Goal: Information Seeking & Learning: Learn about a topic

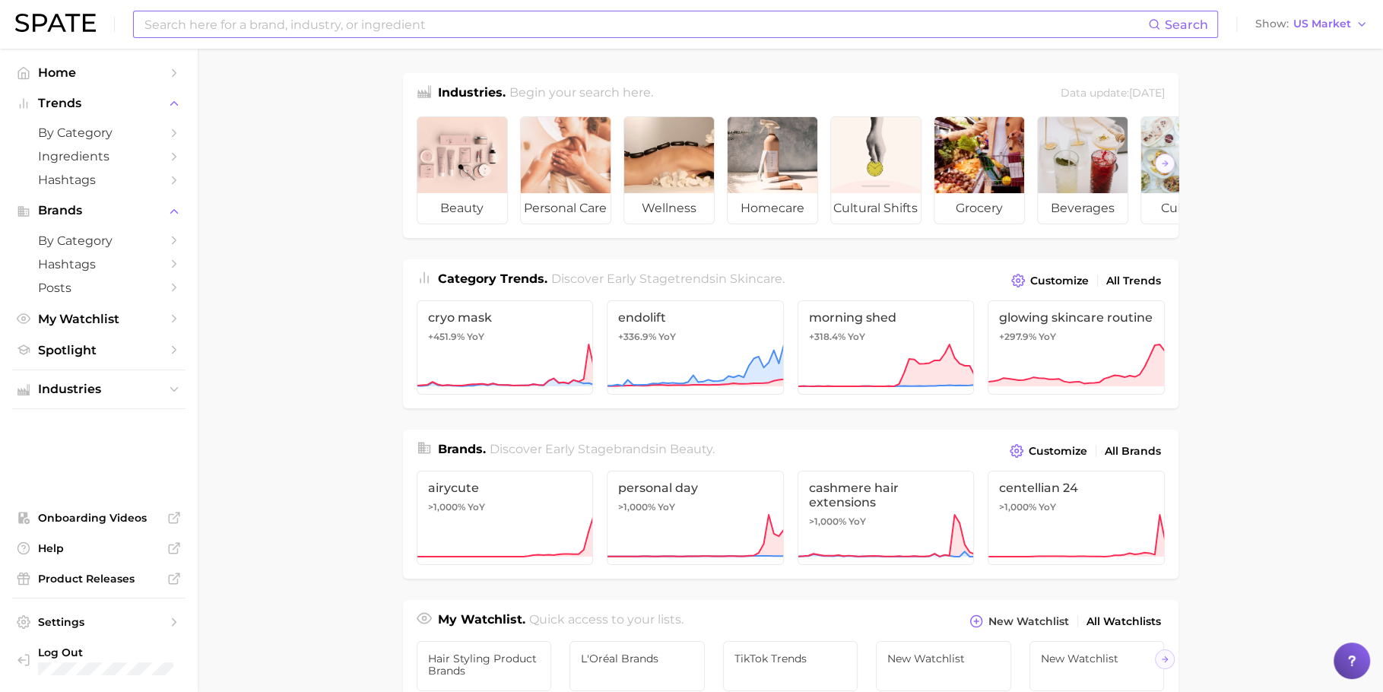
click at [364, 27] on input at bounding box center [645, 24] width 1005 height 26
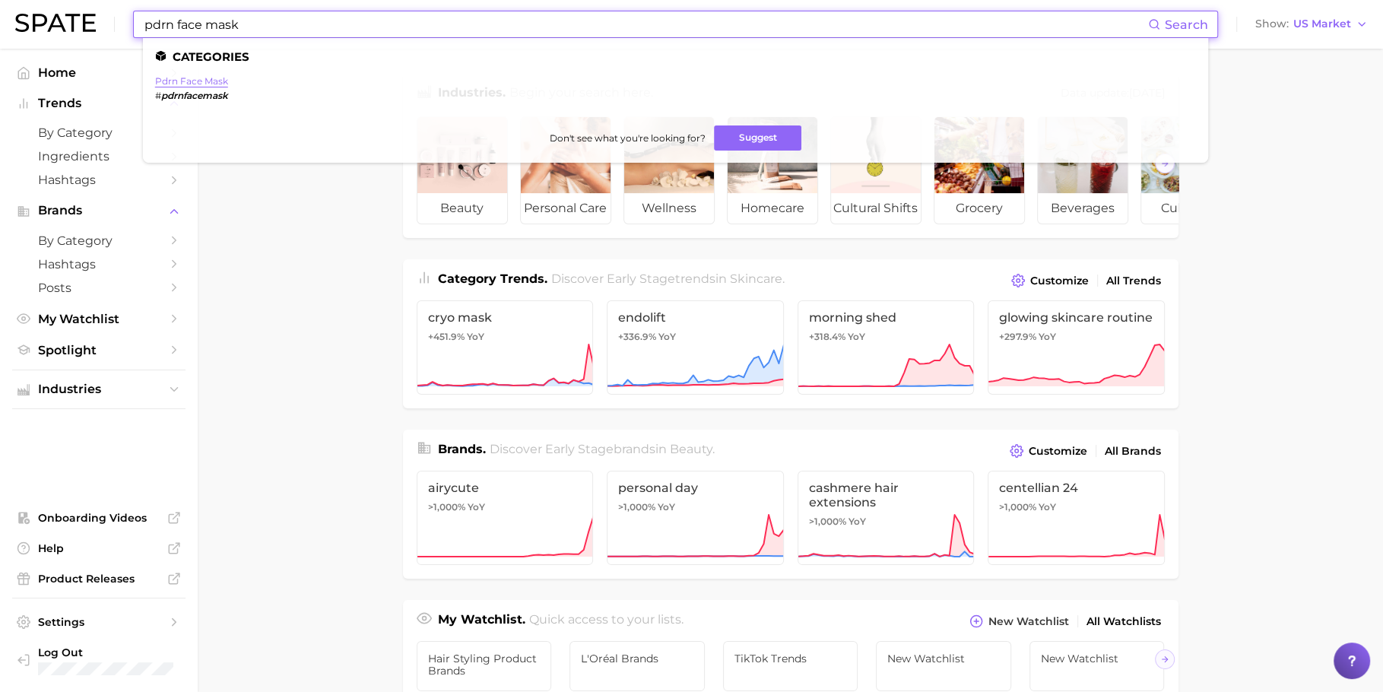
type input "pdrn face mask"
click at [202, 81] on link "pdrn face mask" at bounding box center [191, 80] width 73 height 11
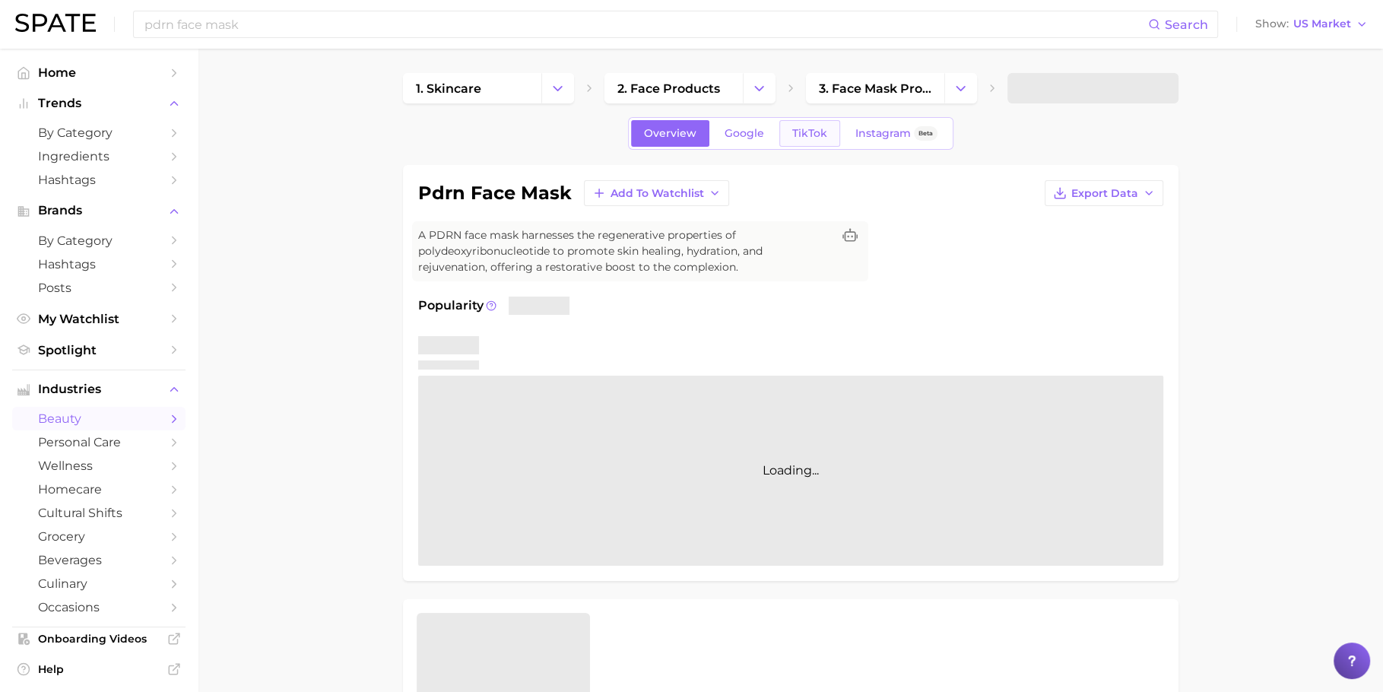
click at [809, 144] on link "TikTok" at bounding box center [809, 133] width 61 height 27
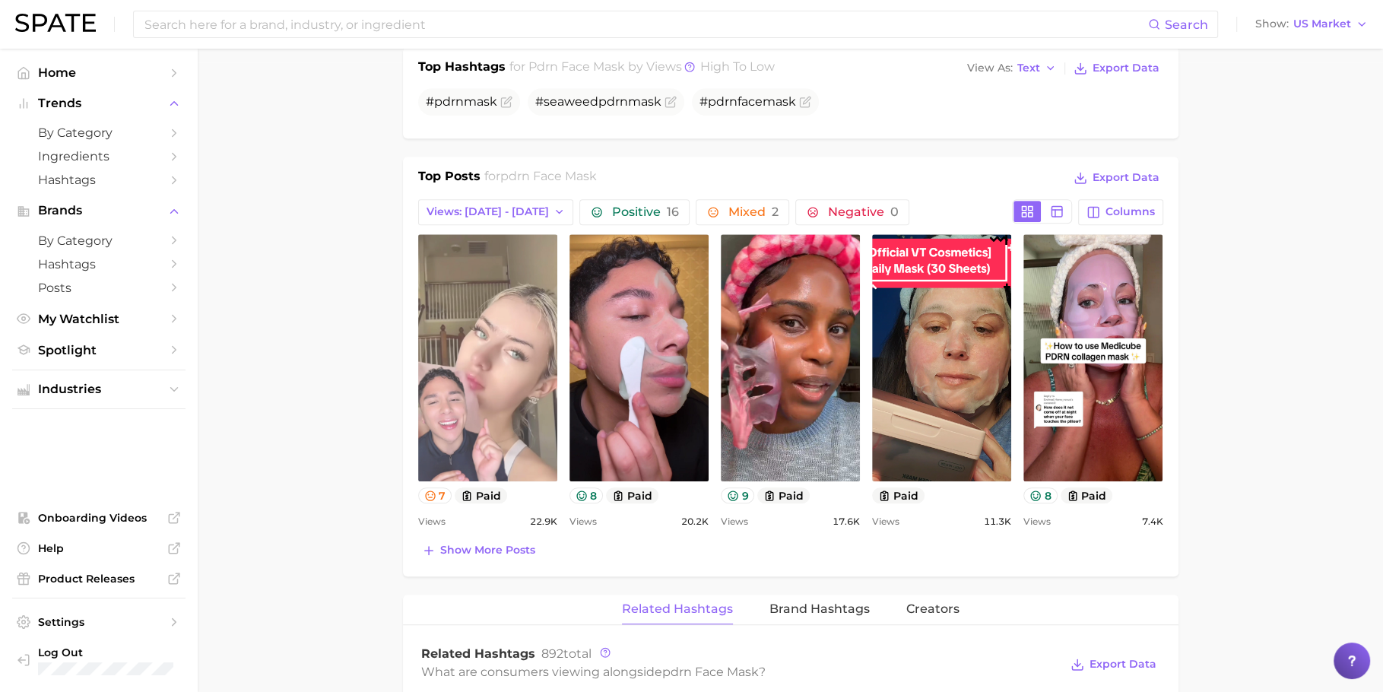
scroll to position [631, 0]
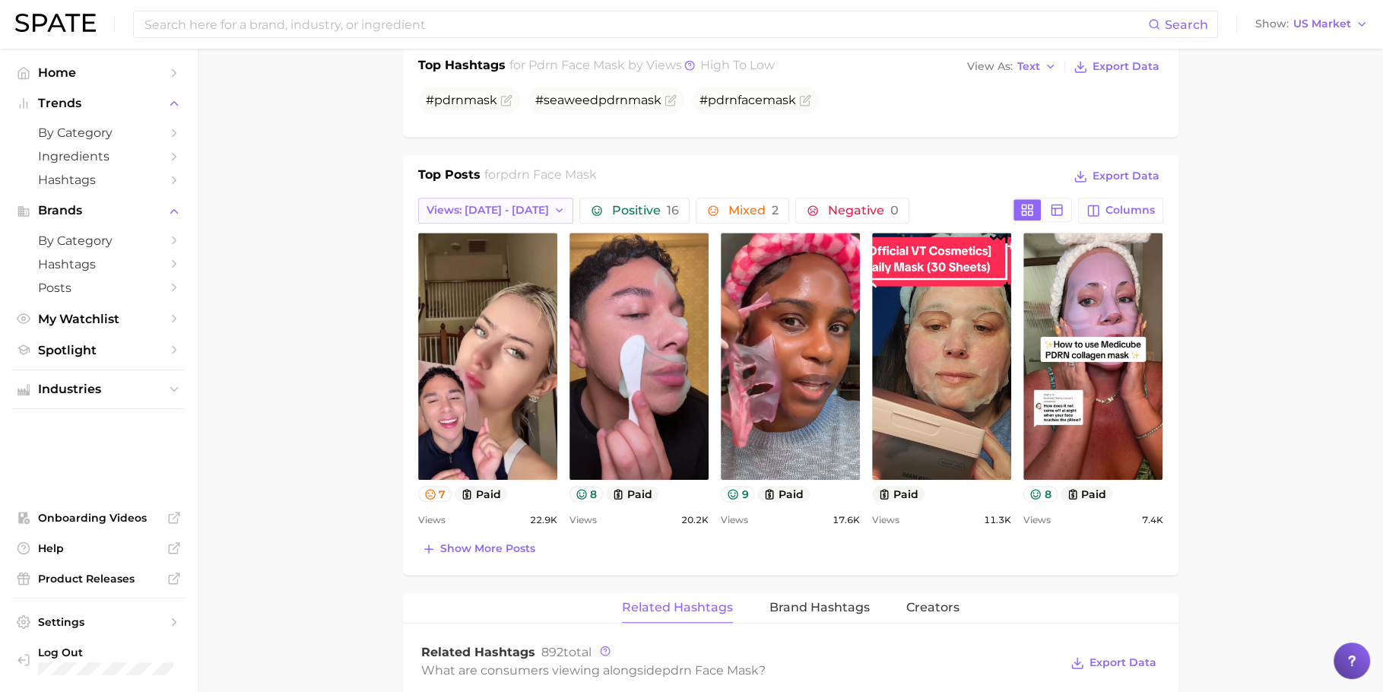
click at [503, 215] on button "Views: [DATE] - [DATE]" at bounding box center [496, 211] width 156 height 26
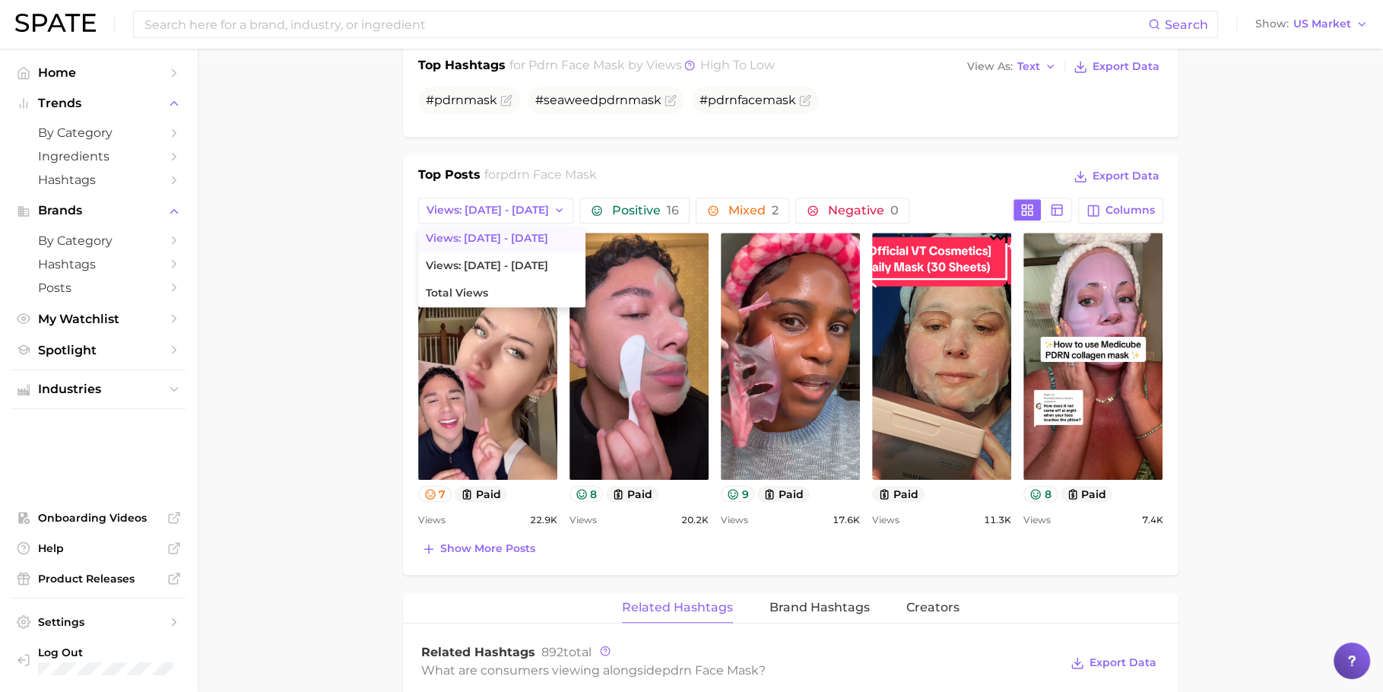
click at [325, 240] on main "1. skincare 2. face products 3. face mask products 4. pdrn face mask Overview G…" at bounding box center [791, 495] width 1186 height 2157
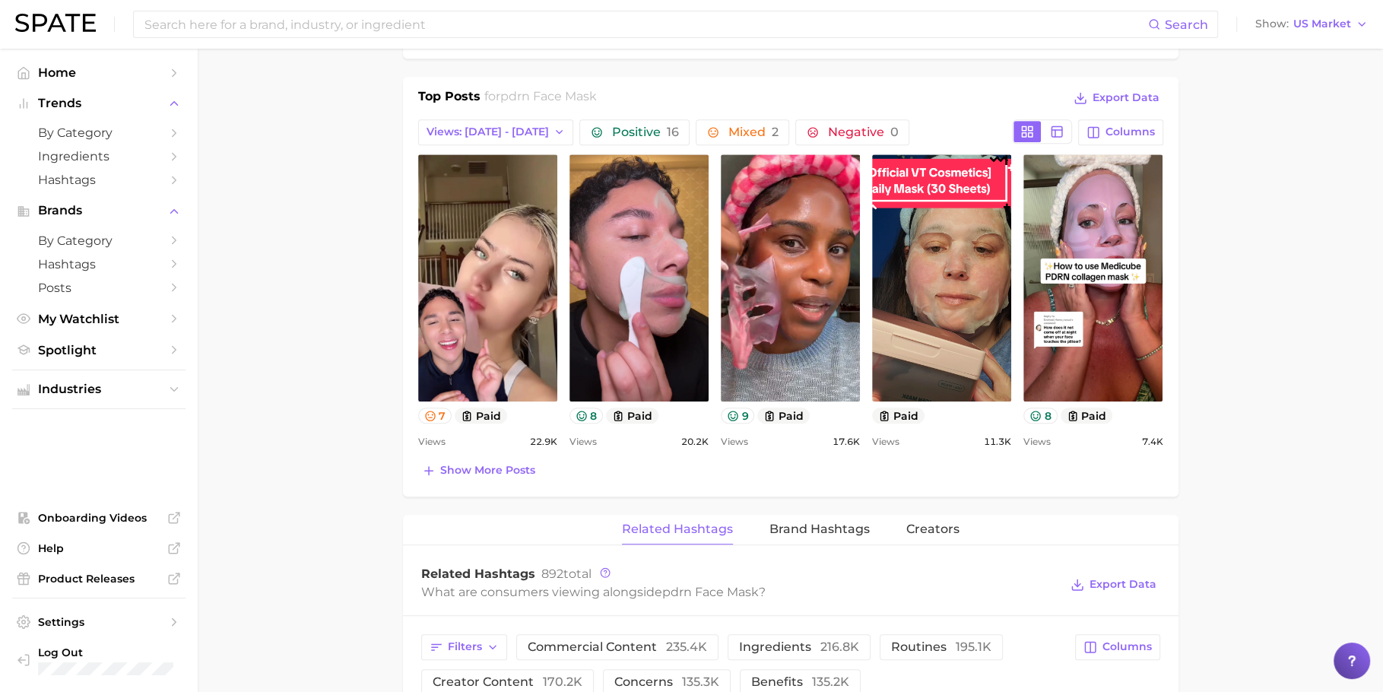
scroll to position [709, 0]
click at [481, 465] on span "Show more posts" at bounding box center [487, 471] width 95 height 13
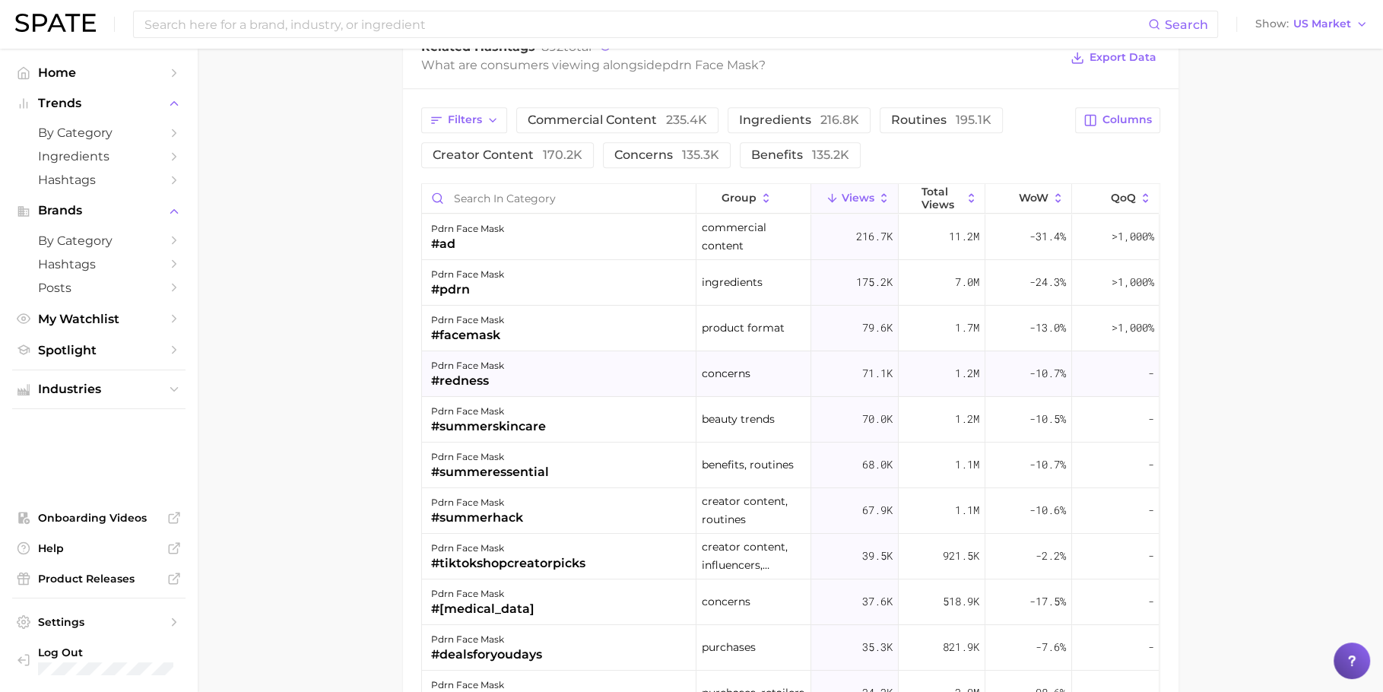
scroll to position [23, 0]
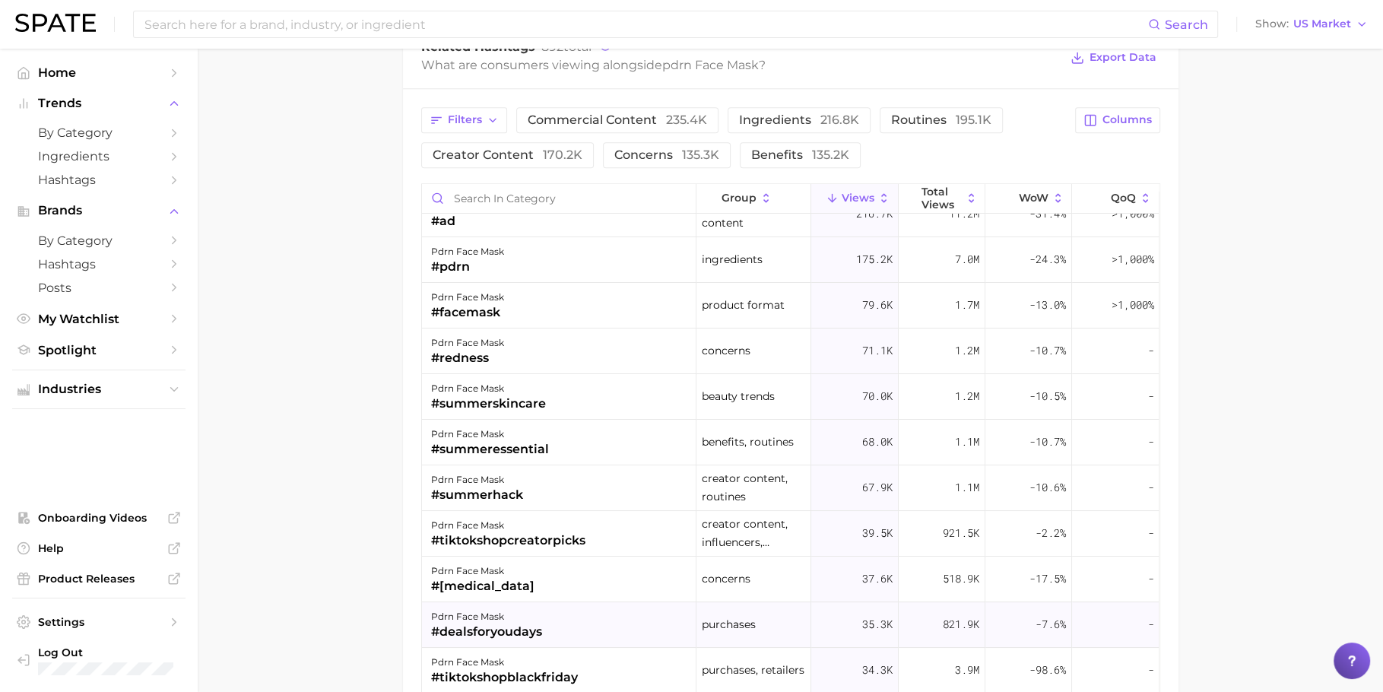
click at [476, 602] on div "pdrn face mask #dealsforyoudays" at bounding box center [559, 625] width 275 height 46
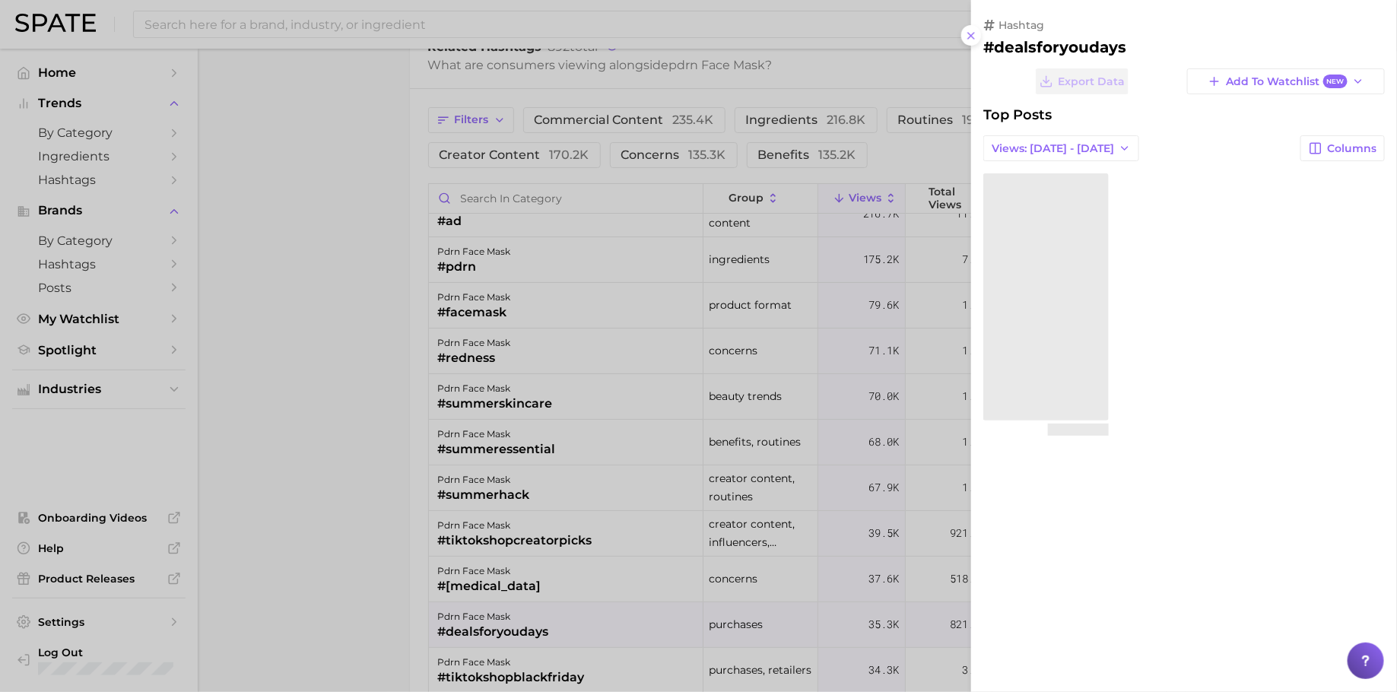
click at [494, 573] on div at bounding box center [698, 346] width 1397 height 692
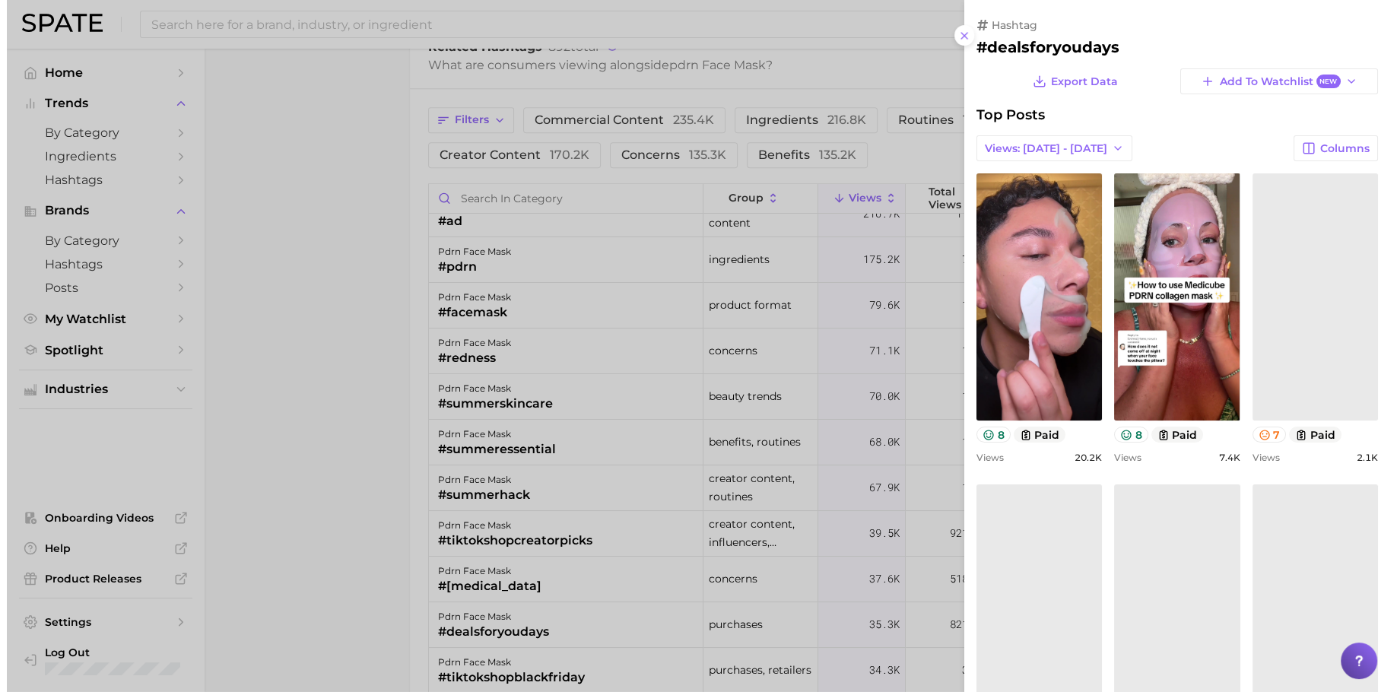
scroll to position [0, 0]
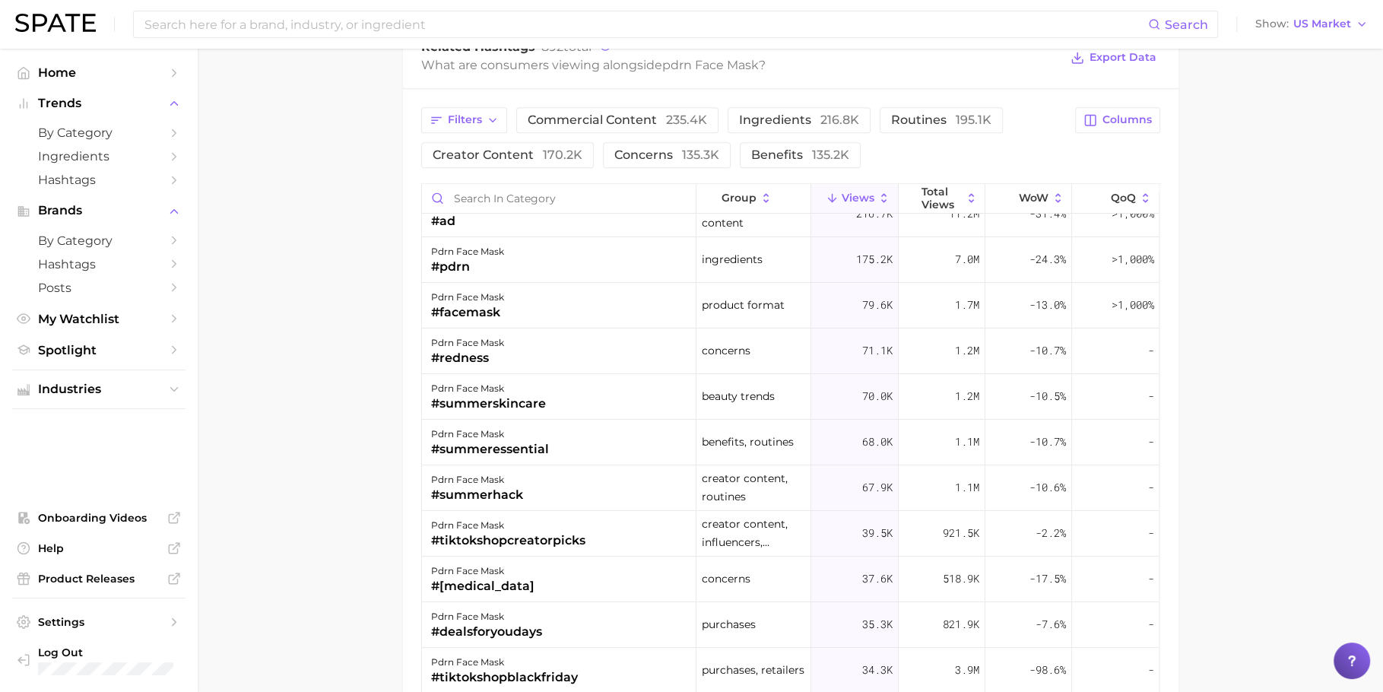
click at [494, 573] on div "pdrn face mask" at bounding box center [482, 571] width 103 height 18
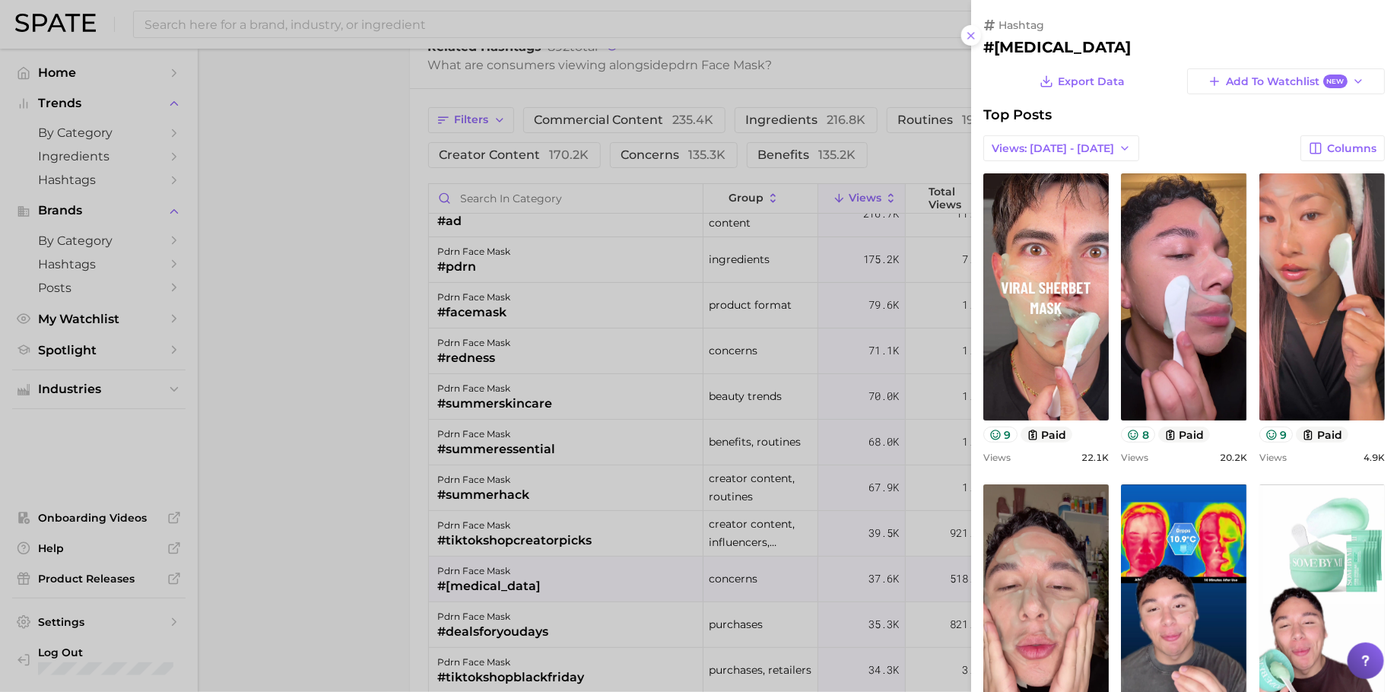
click at [1108, 322] on link "view post on TikTok" at bounding box center [1045, 296] width 125 height 247
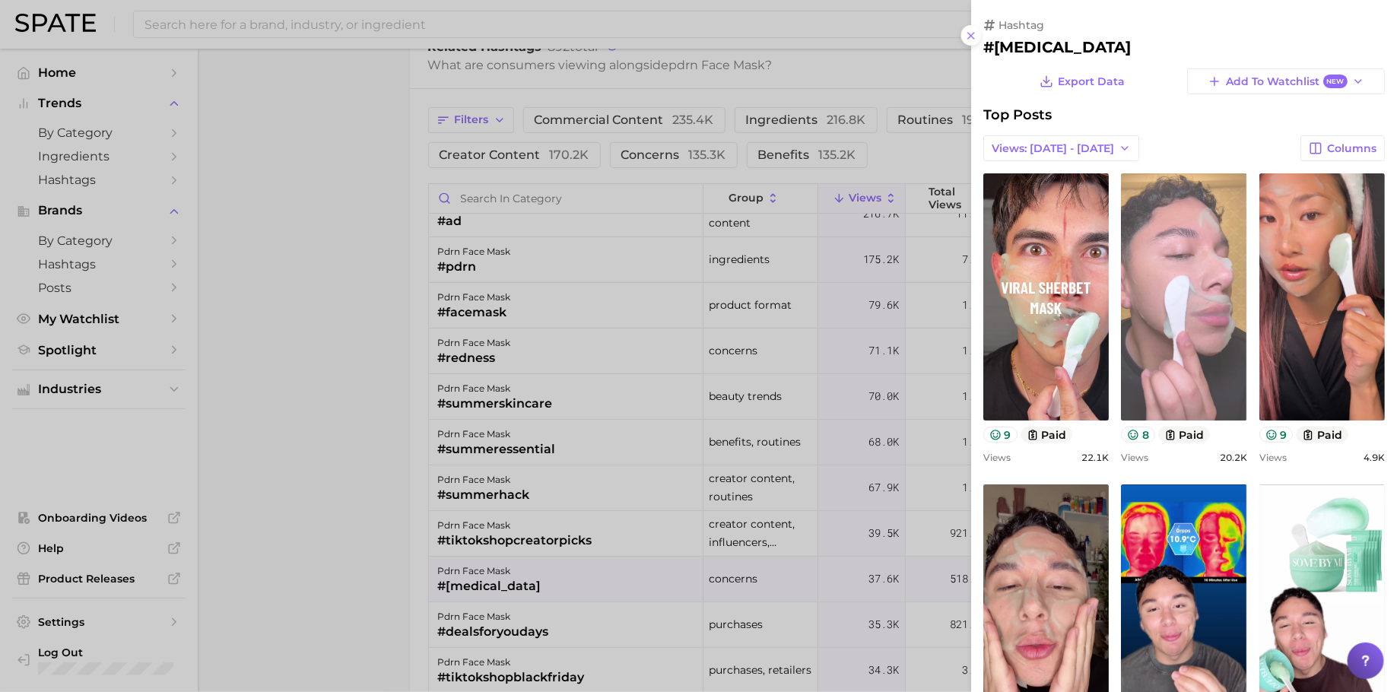
click at [1246, 325] on link "view post on TikTok" at bounding box center [1183, 296] width 125 height 247
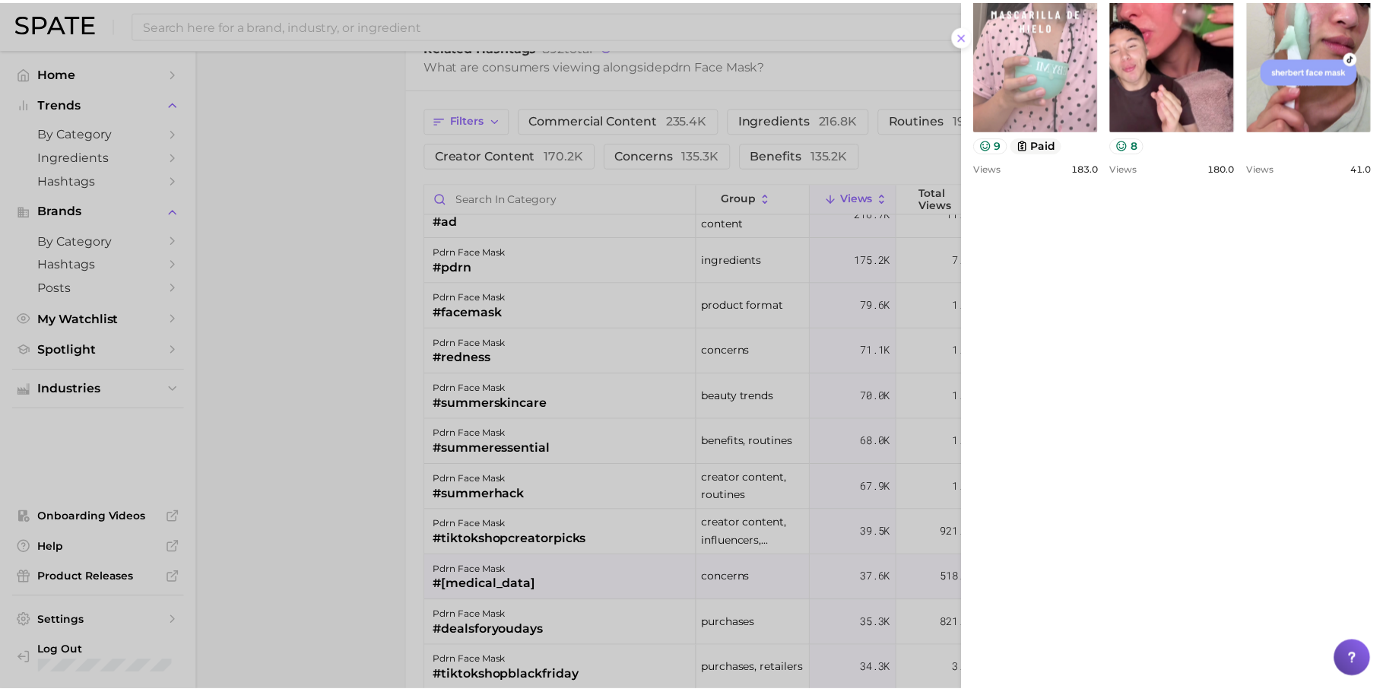
scroll to position [1010, 0]
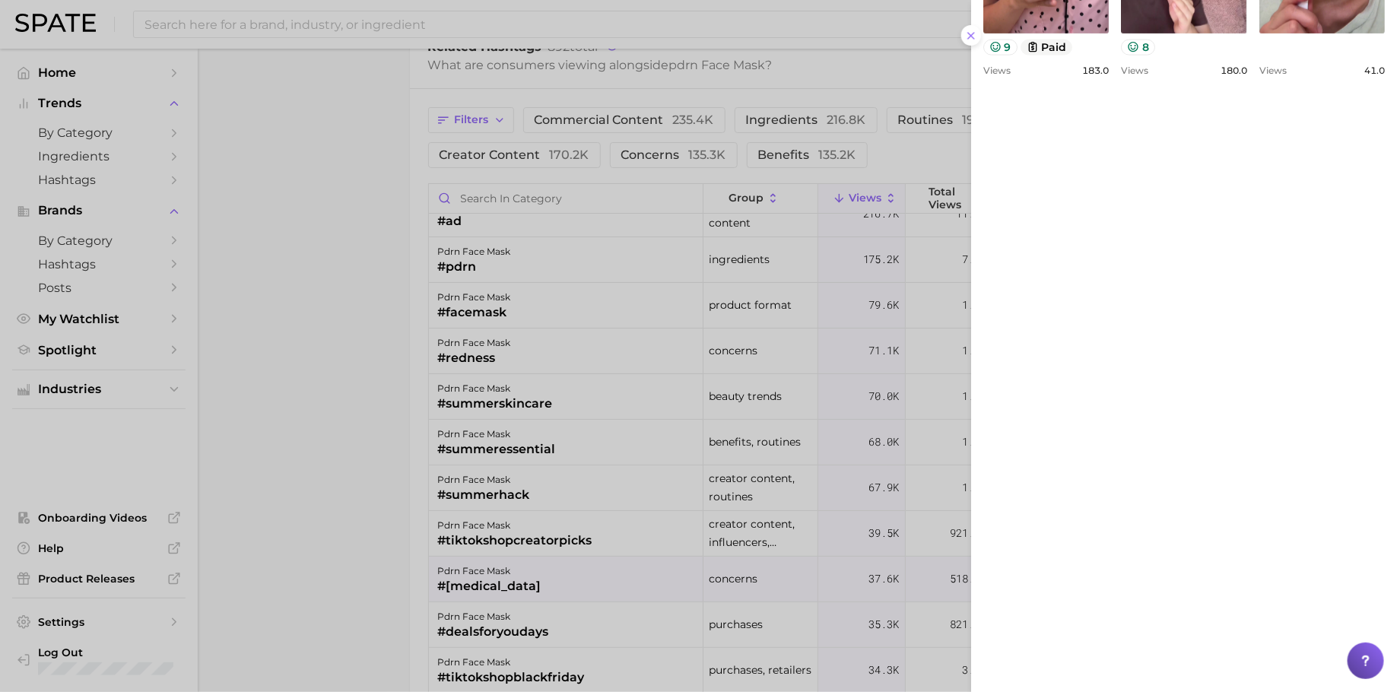
click at [361, 354] on div at bounding box center [698, 346] width 1397 height 692
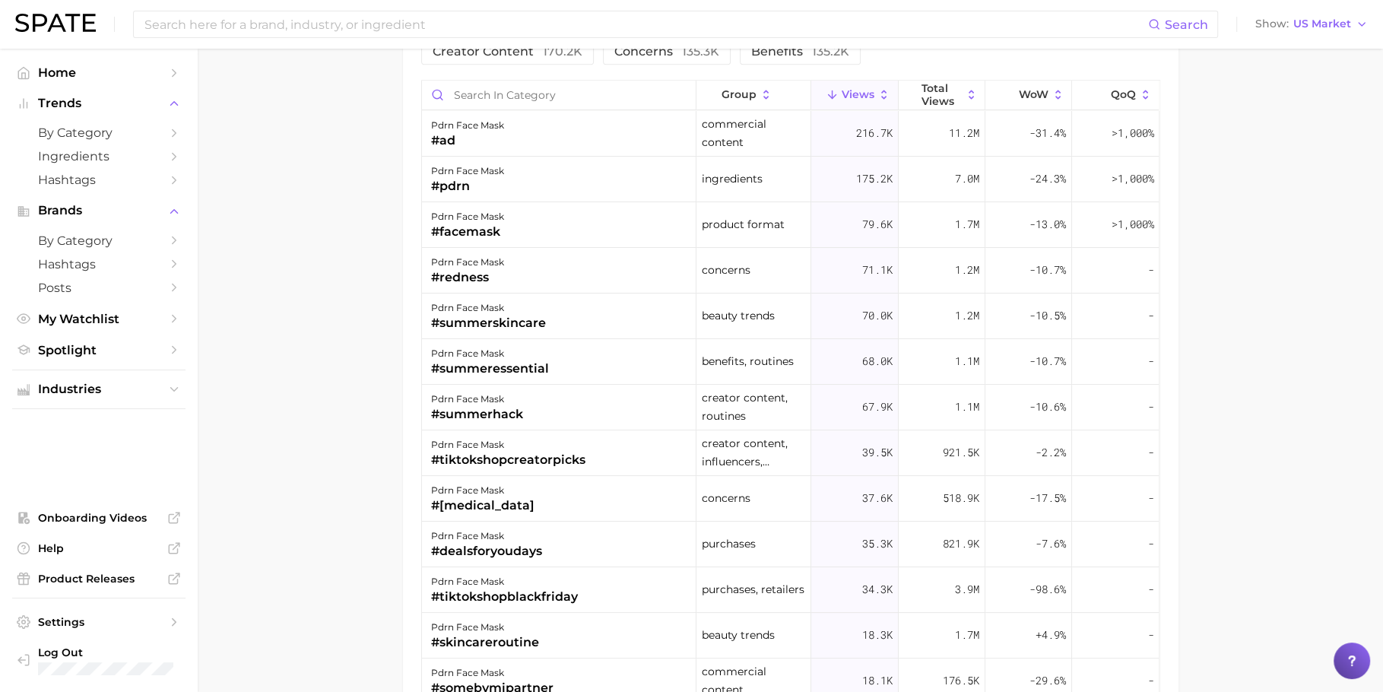
scroll to position [1660, 0]
